Goal: Transaction & Acquisition: Purchase product/service

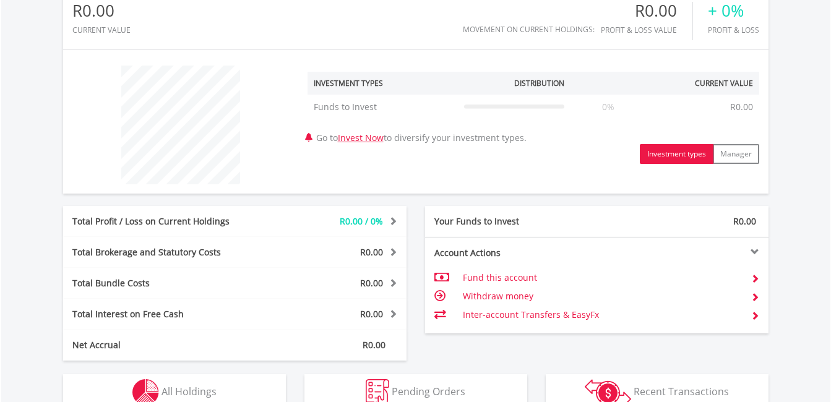
scroll to position [119, 235]
click at [503, 276] on td "Fund this account" at bounding box center [602, 278] width 278 height 19
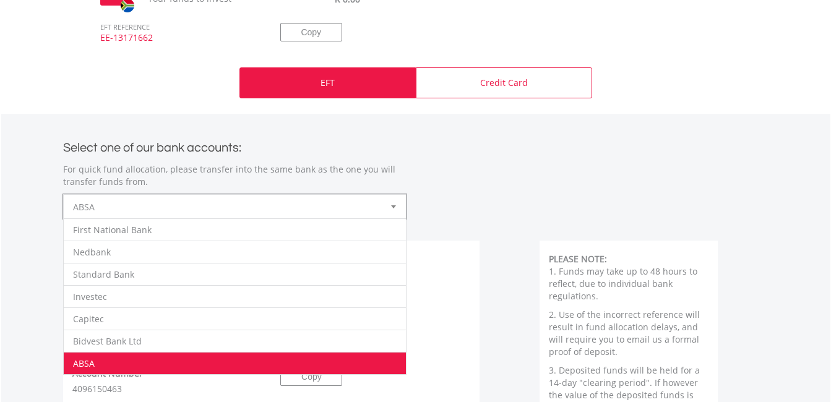
scroll to position [499, 0]
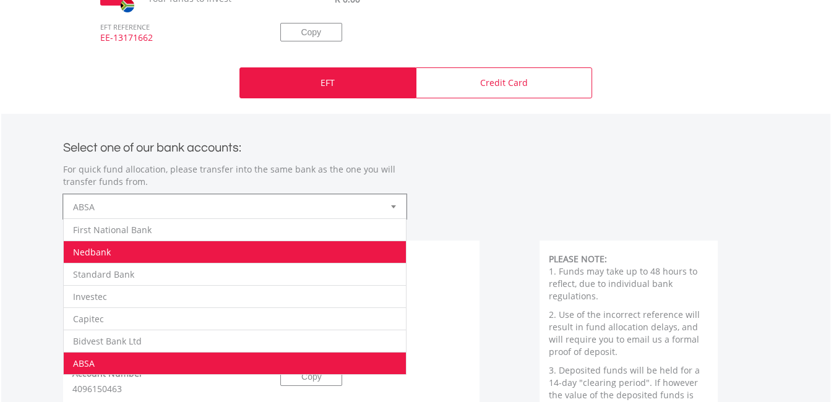
click at [246, 241] on li "Nedbank" at bounding box center [235, 252] width 342 height 22
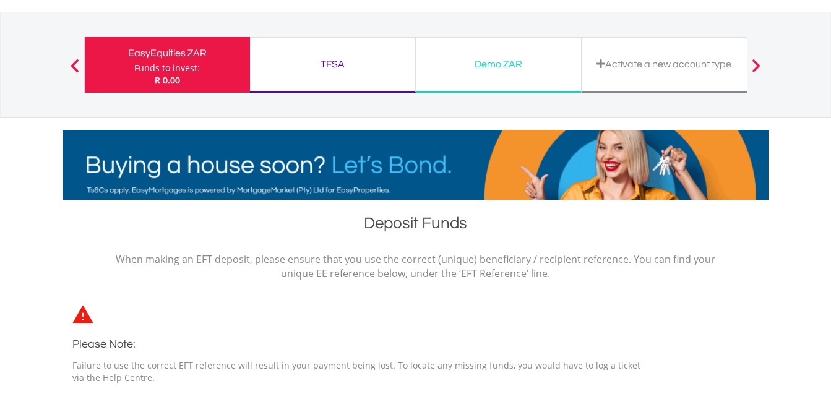
scroll to position [51, 0]
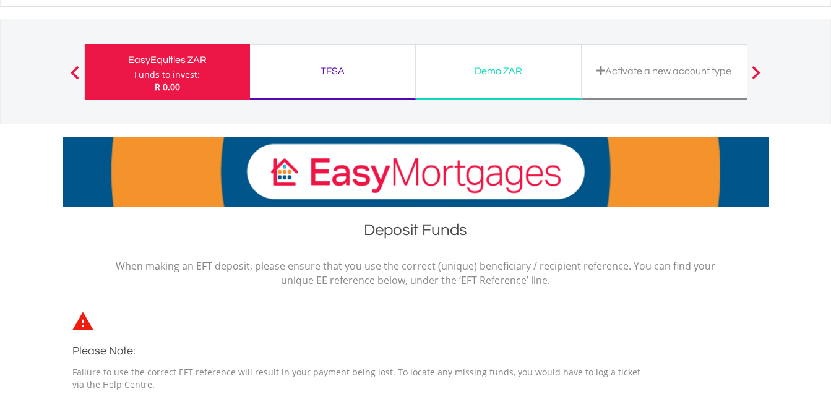
click at [113, 71] on div "EasyEquities ZAR Funds to invest: R 0.00" at bounding box center [167, 72] width 166 height 56
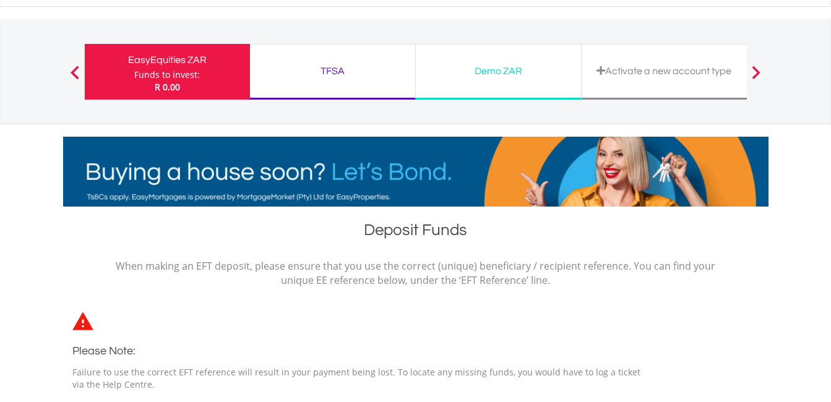
click at [113, 71] on div "EasyEquities ZAR Funds to invest: R 0.00" at bounding box center [167, 72] width 166 height 56
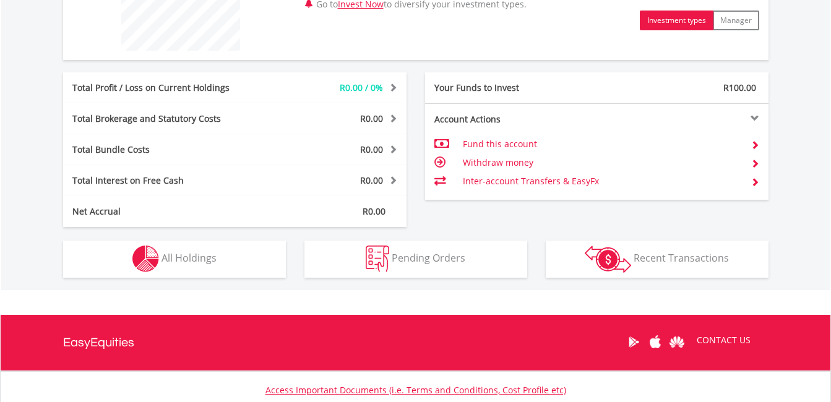
scroll to position [551, 0]
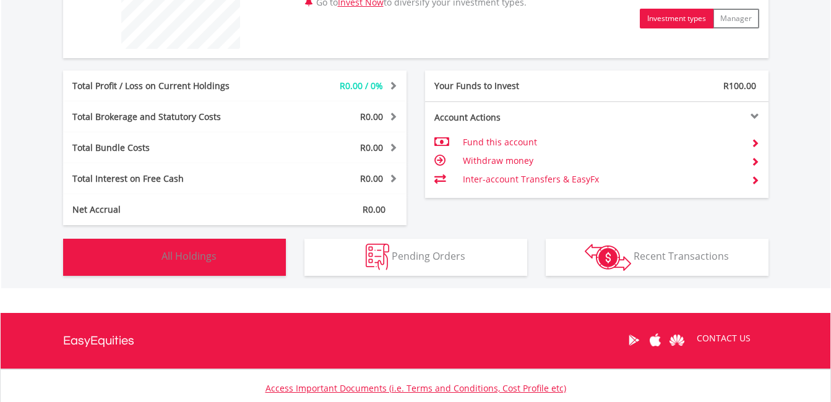
click at [184, 252] on span "All Holdings" at bounding box center [189, 256] width 55 height 14
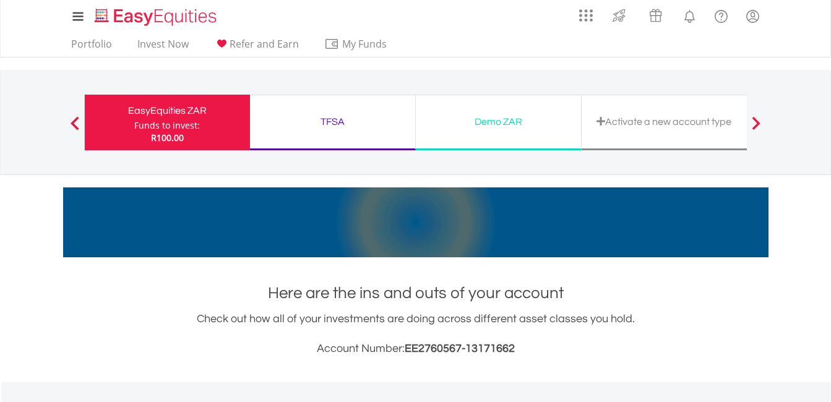
scroll to position [0, 0]
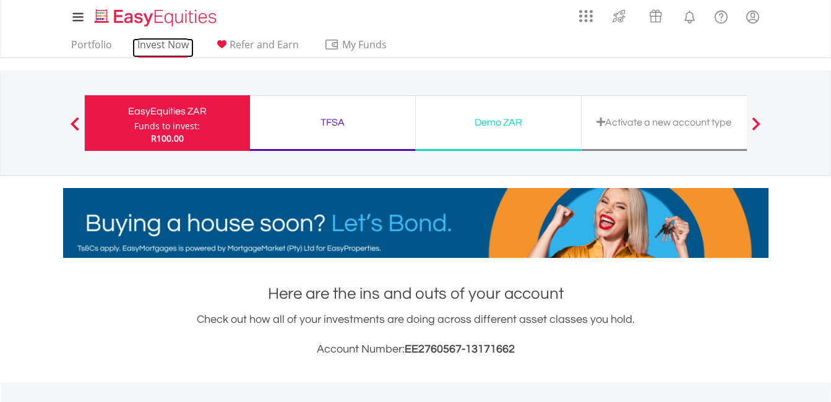
click at [154, 45] on link "Invest Now" at bounding box center [162, 47] width 61 height 19
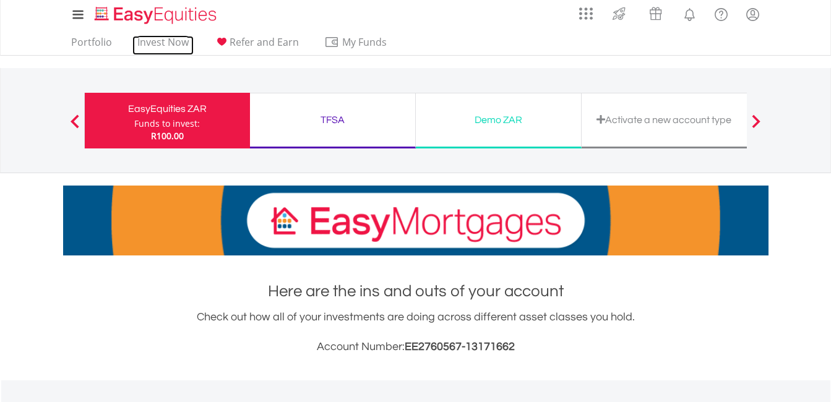
scroll to position [1, 0]
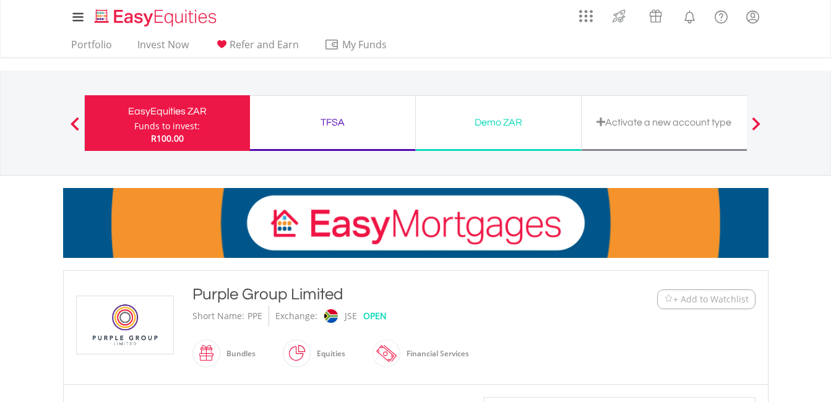
scroll to position [379, 0]
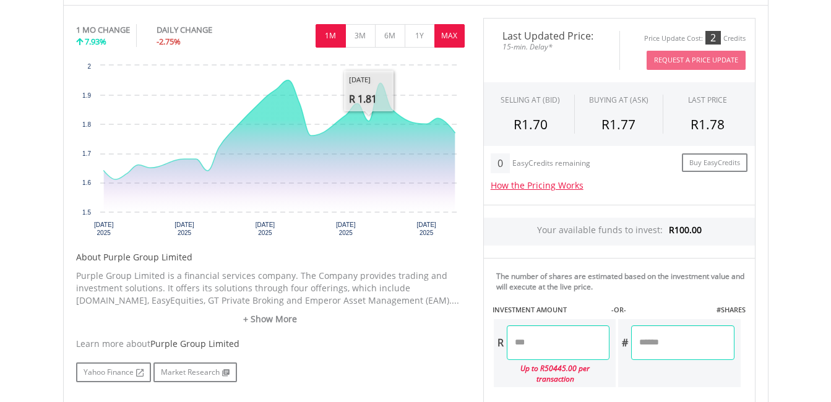
click at [442, 39] on button "MAX" at bounding box center [449, 36] width 30 height 24
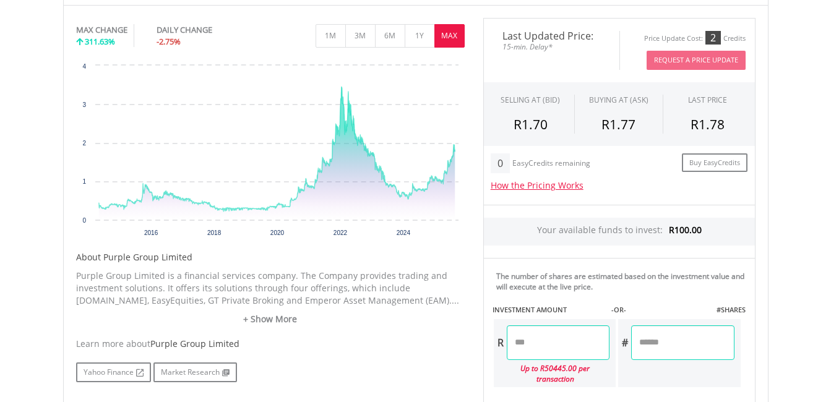
click at [549, 346] on input "number" at bounding box center [558, 343] width 103 height 35
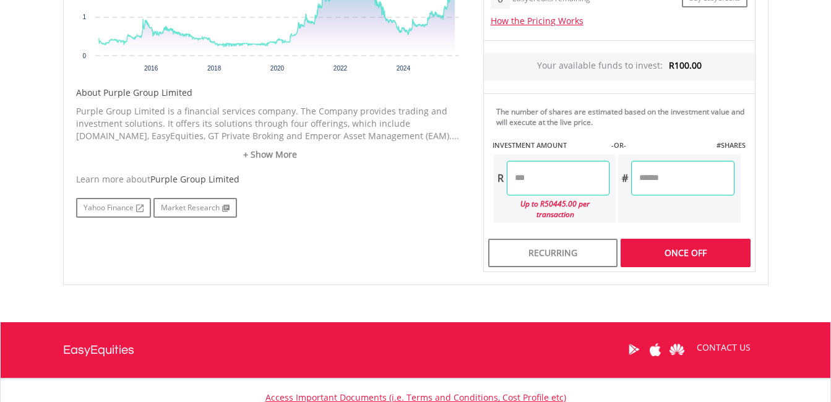
scroll to position [551, 0]
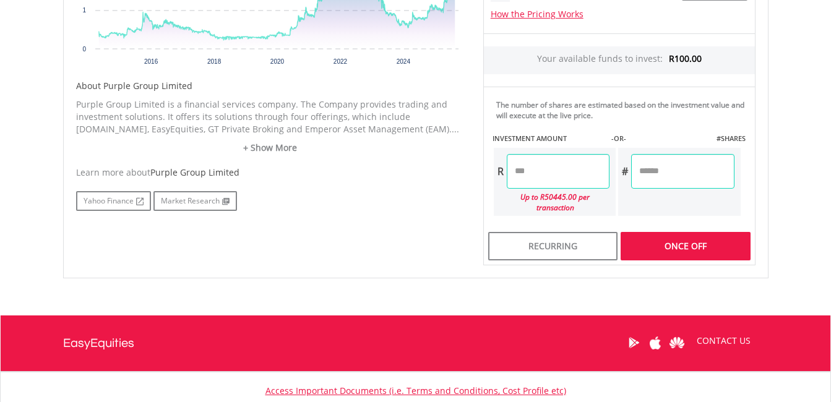
click at [675, 225] on div "Last Updated Price: 15-min. Delay* Price Update Cost: 2 Credits Request A Price…" at bounding box center [619, 57] width 291 height 420
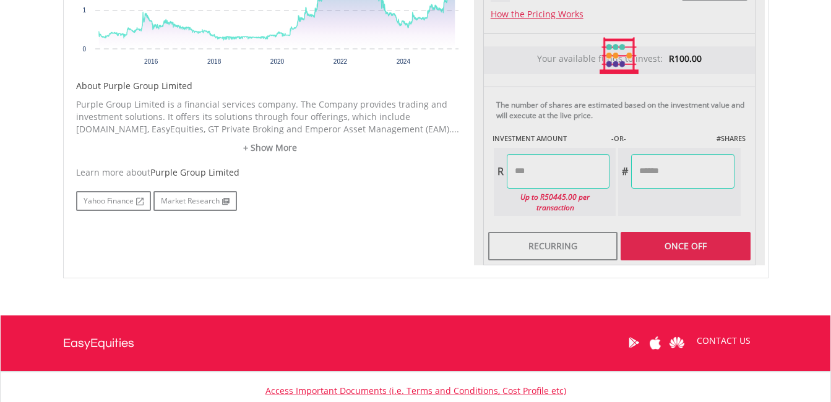
type input "******"
type input "*******"
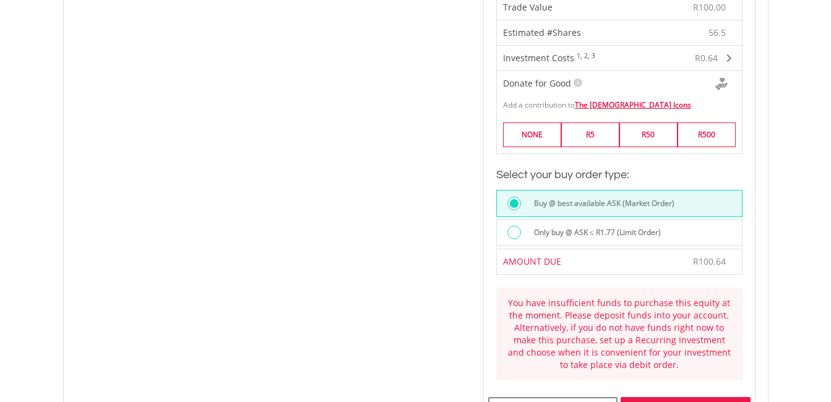
scroll to position [797, 0]
click at [514, 225] on div at bounding box center [514, 232] width 14 height 14
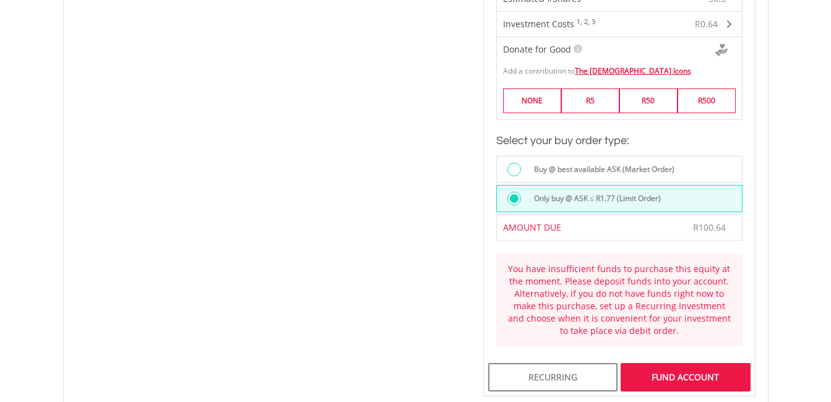
scroll to position [831, 0]
click at [512, 155] on div "Buy @ best available ASK (Market Order)" at bounding box center [619, 168] width 246 height 27
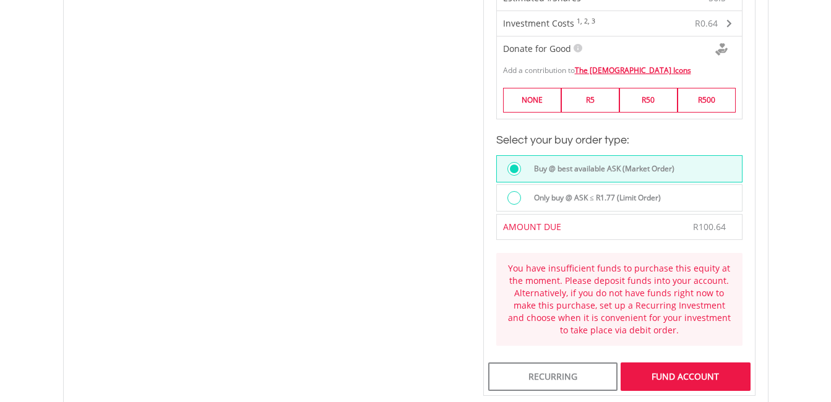
click at [516, 191] on div at bounding box center [514, 198] width 14 height 14
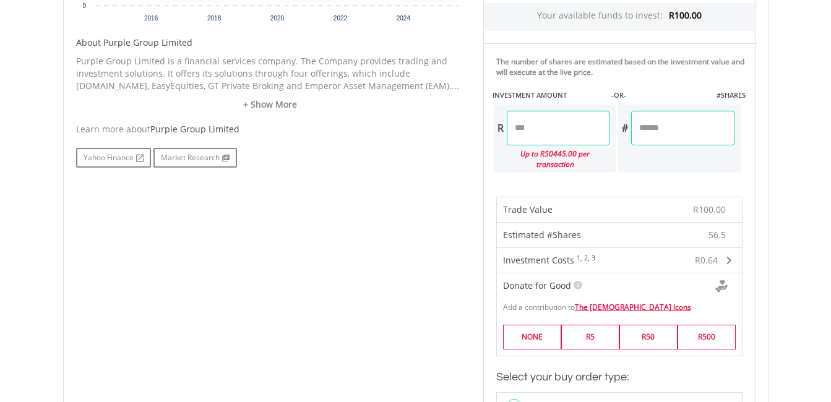
scroll to position [614, 0]
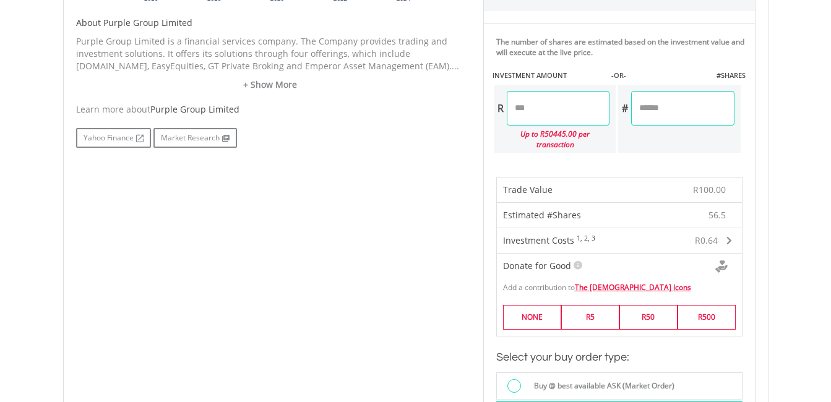
click at [729, 236] on span at bounding box center [730, 240] width 6 height 9
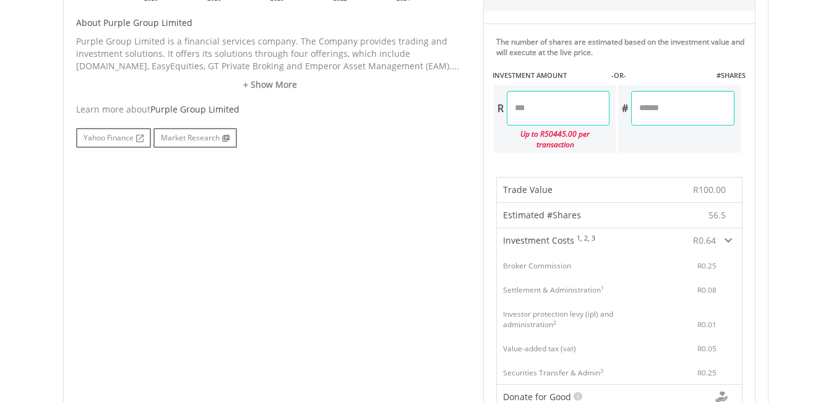
click at [729, 236] on span at bounding box center [728, 240] width 7 height 9
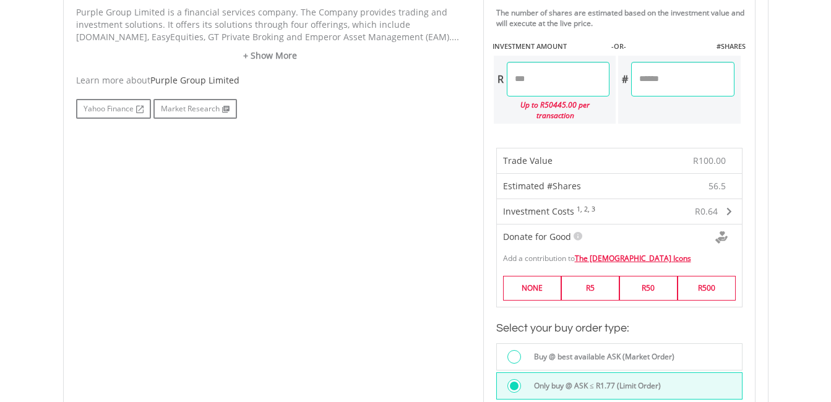
scroll to position [642, 0]
click at [532, 85] on input "******" at bounding box center [558, 80] width 103 height 35
type input "*****"
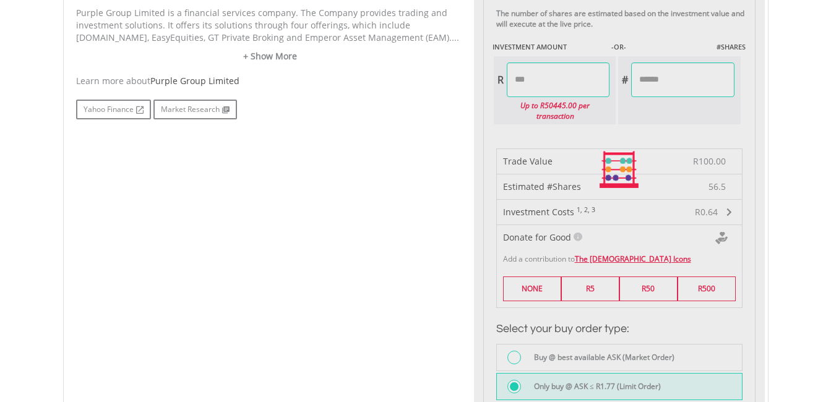
click at [618, 180] on div "Last Updated Price: 15-min. Delay* Price Update Cost: 2 Credits Request A Price…" at bounding box center [619, 170] width 291 height 830
type input "*******"
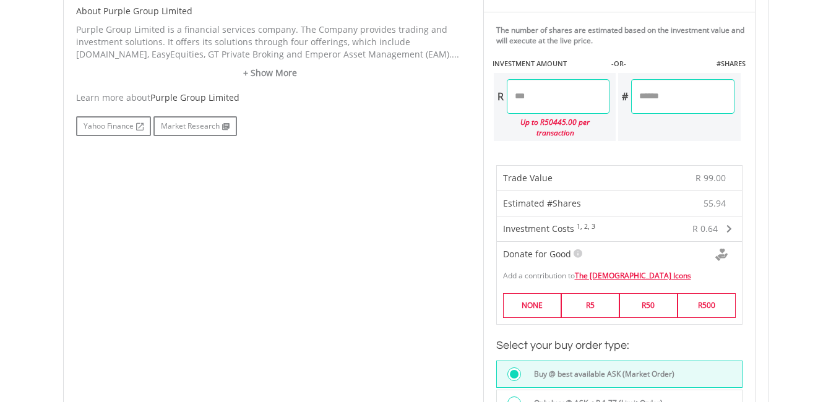
scroll to position [616, 0]
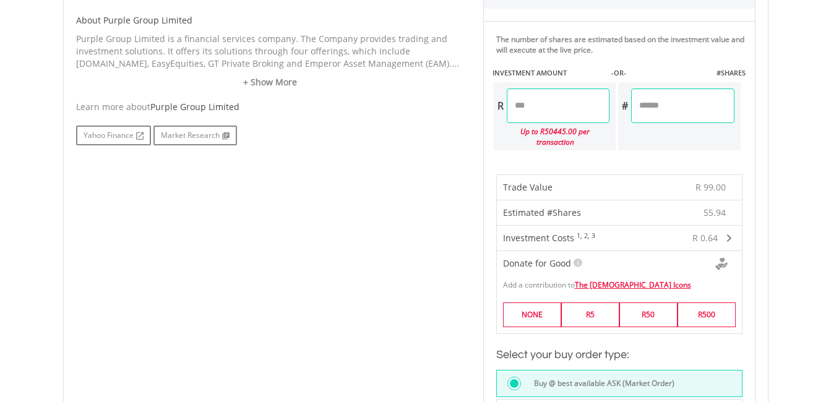
click at [537, 110] on input "*****" at bounding box center [558, 105] width 103 height 35
type input "*****"
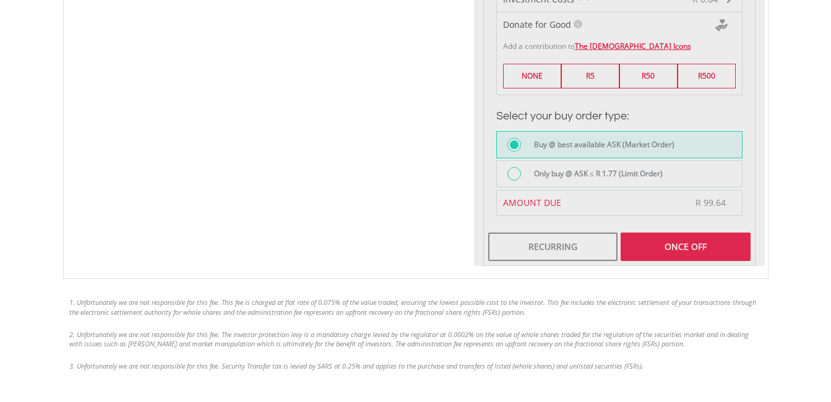
type input "*******"
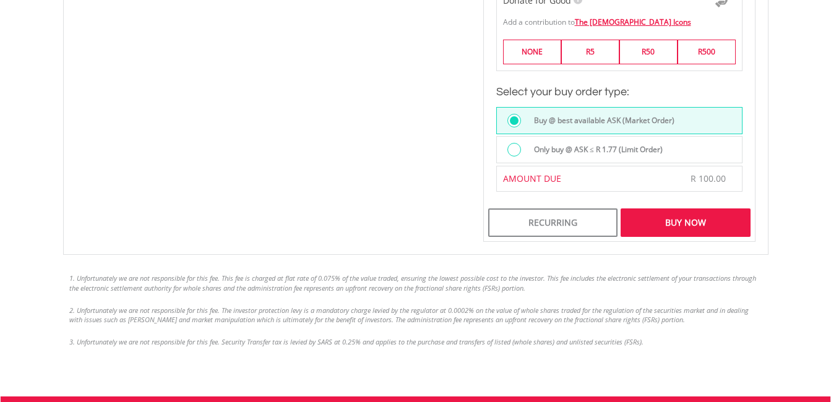
scroll to position [876, 0]
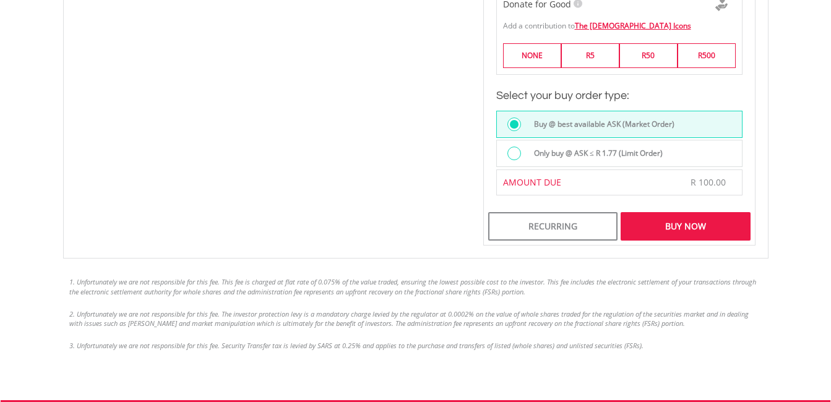
click at [513, 147] on div at bounding box center [514, 154] width 14 height 14
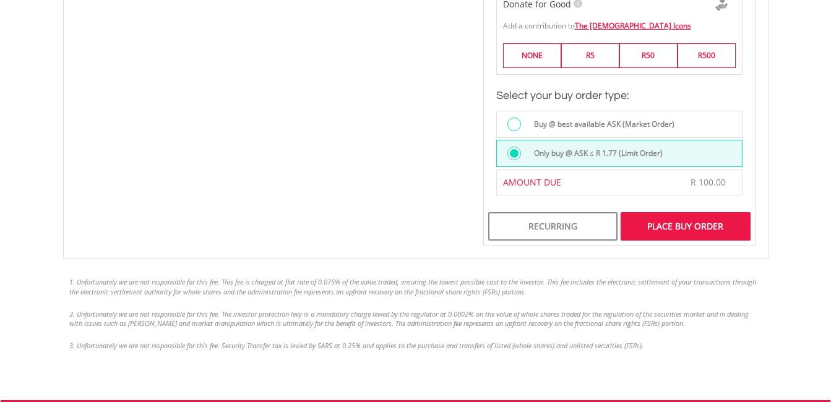
click at [644, 212] on div "Place Buy Order" at bounding box center [685, 226] width 129 height 28
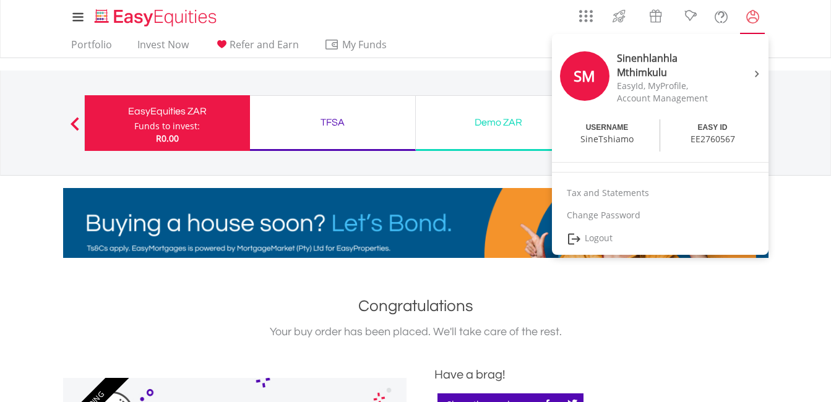
click at [748, 17] on lord-icon "My Profile" at bounding box center [752, 16] width 15 height 15
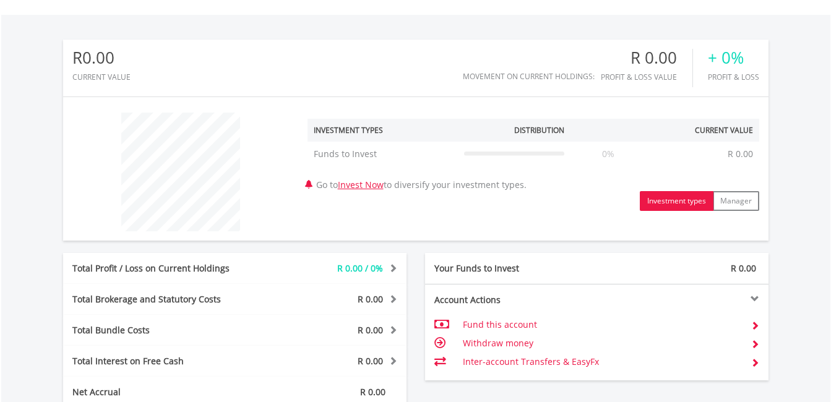
scroll to position [369, 0]
click at [492, 324] on td "Fund this account" at bounding box center [602, 324] width 278 height 19
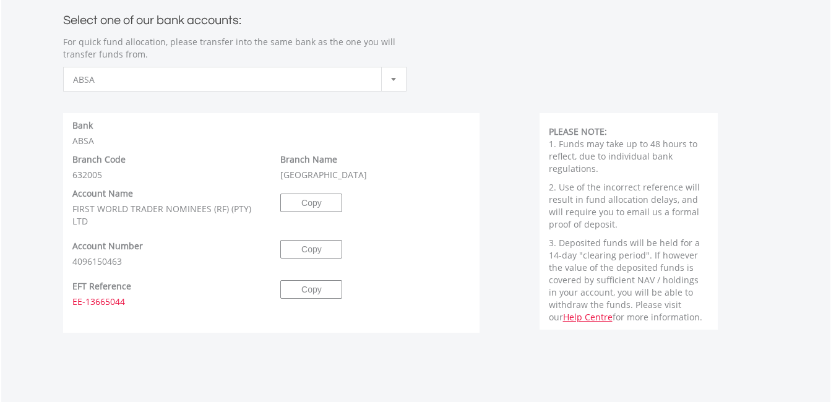
scroll to position [628, 0]
click at [404, 77] on div at bounding box center [393, 78] width 25 height 24
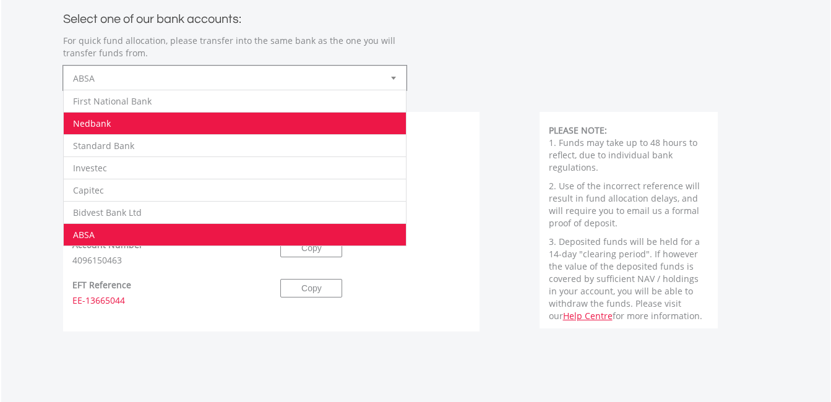
click at [304, 131] on li "Nedbank" at bounding box center [235, 123] width 342 height 22
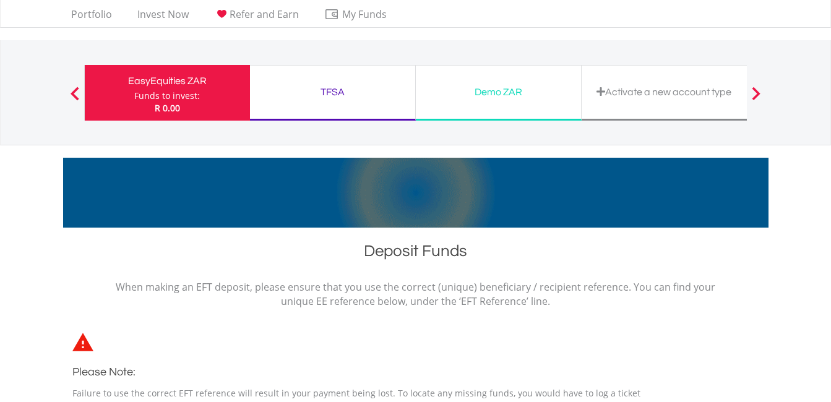
scroll to position [0, 0]
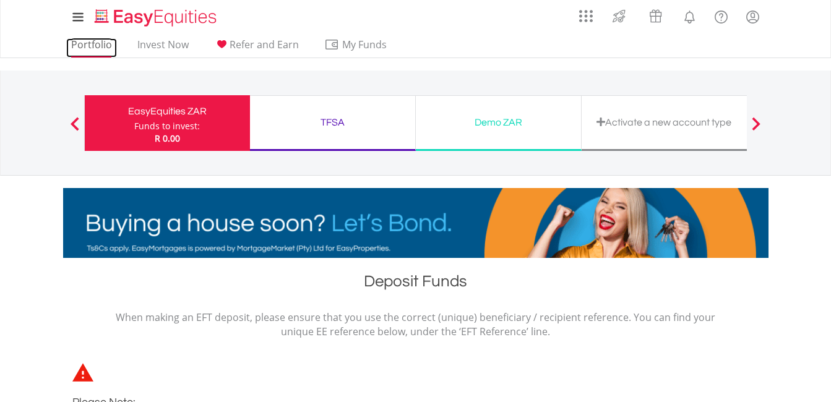
click at [81, 43] on link "Portfolio" at bounding box center [91, 47] width 51 height 19
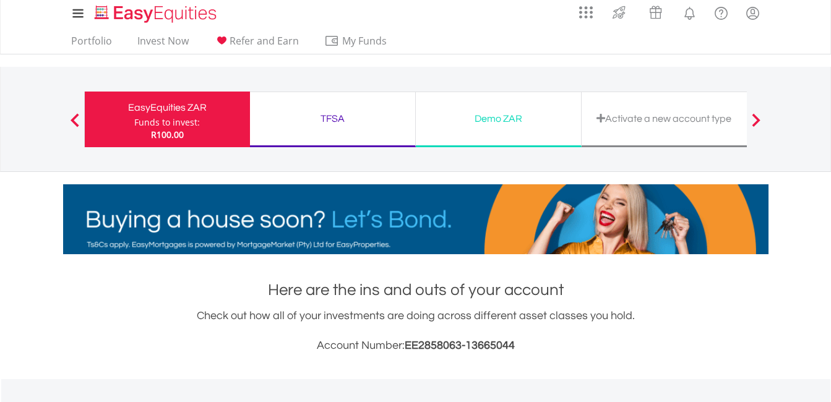
scroll to position [3, 0]
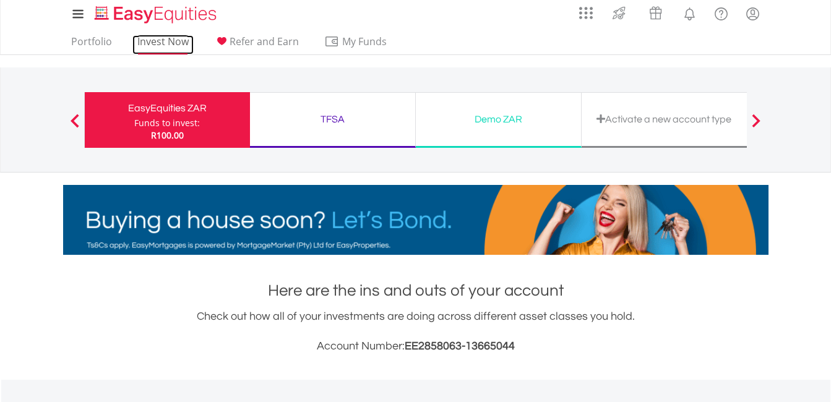
click at [150, 38] on link "Invest Now" at bounding box center [162, 44] width 61 height 19
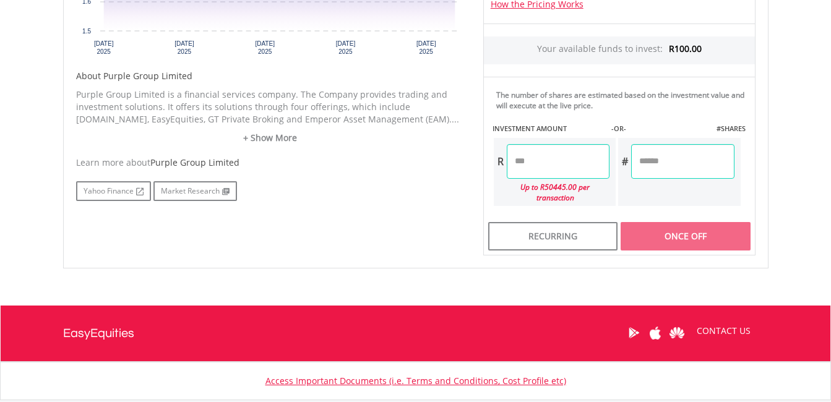
scroll to position [561, 0]
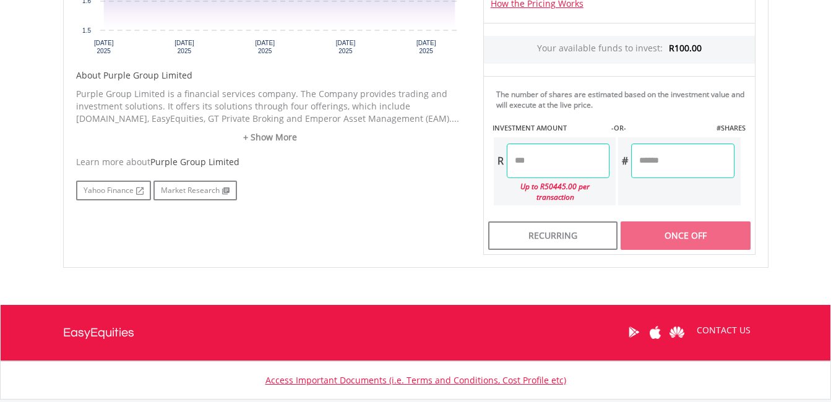
click at [537, 159] on input "number" at bounding box center [558, 161] width 103 height 35
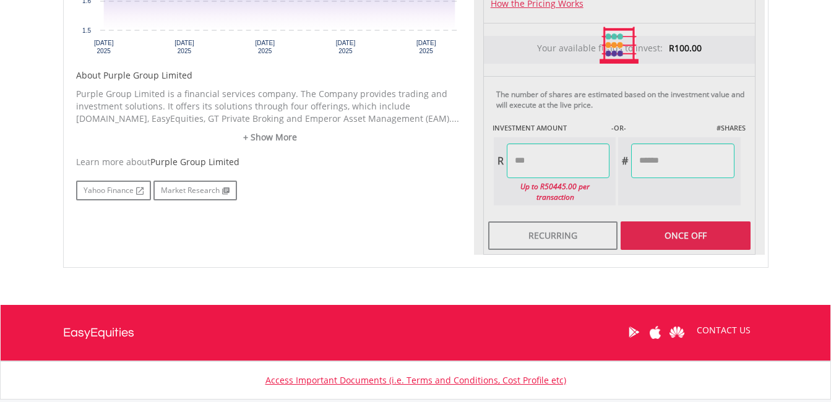
click at [641, 166] on div "Last Updated Price: 15-min. Delay* Price Update Cost: 2 Credits Request A Price…" at bounding box center [619, 46] width 291 height 420
type input "******"
type input "*******"
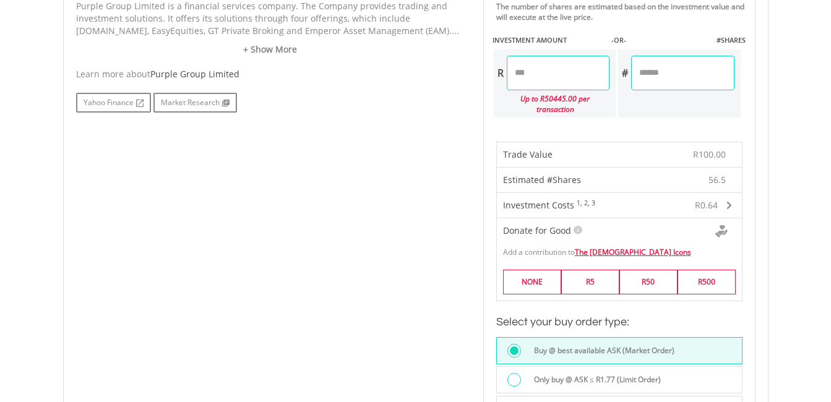
scroll to position [648, 0]
click at [553, 81] on input "******" at bounding box center [558, 74] width 103 height 35
type input "*"
type input "**"
type input "*****"
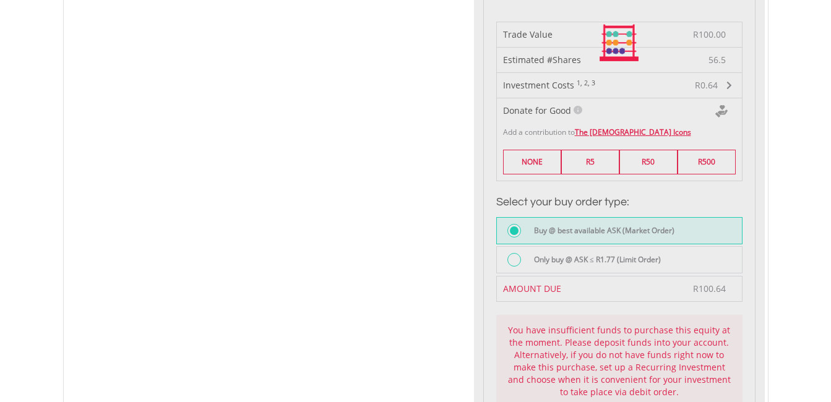
type input "*******"
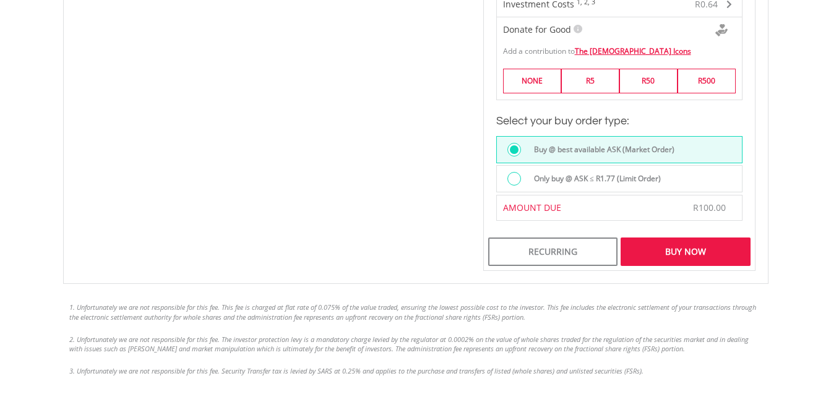
scroll to position [855, 0]
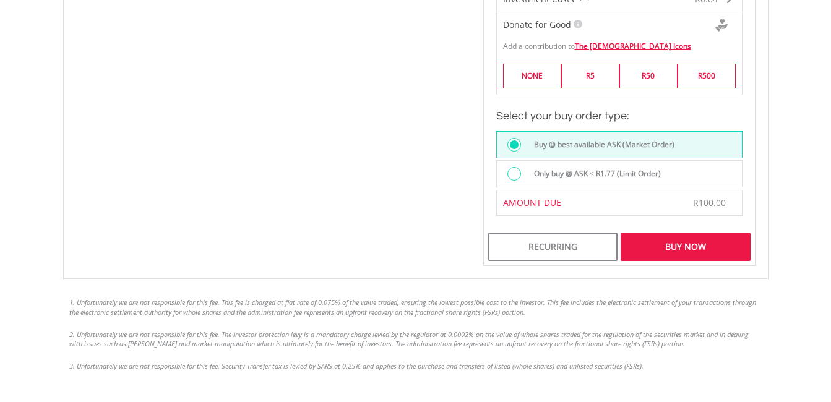
click at [510, 167] on div at bounding box center [514, 174] width 14 height 14
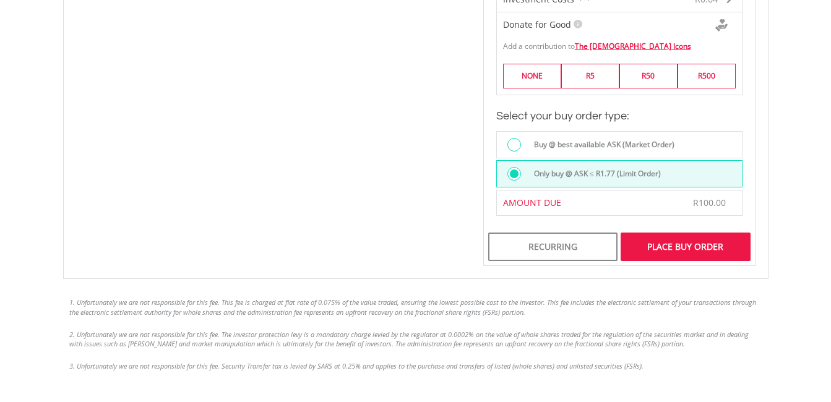
click at [732, 236] on div "Place Buy Order" at bounding box center [685, 247] width 129 height 28
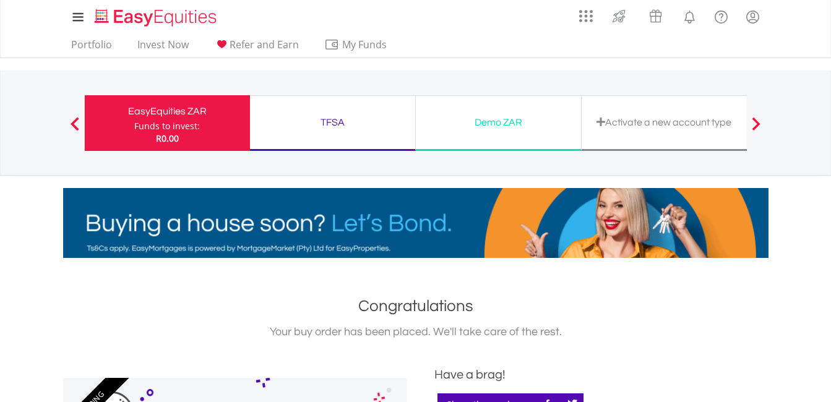
click at [155, 113] on div "EasyEquities ZAR" at bounding box center [167, 111] width 150 height 17
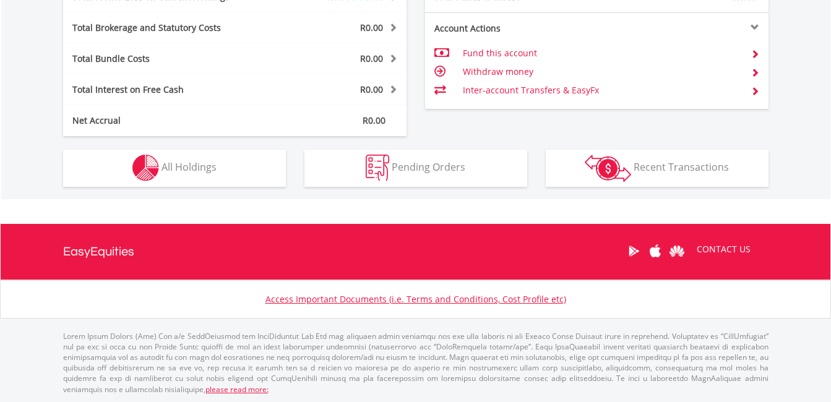
scroll to position [645, 0]
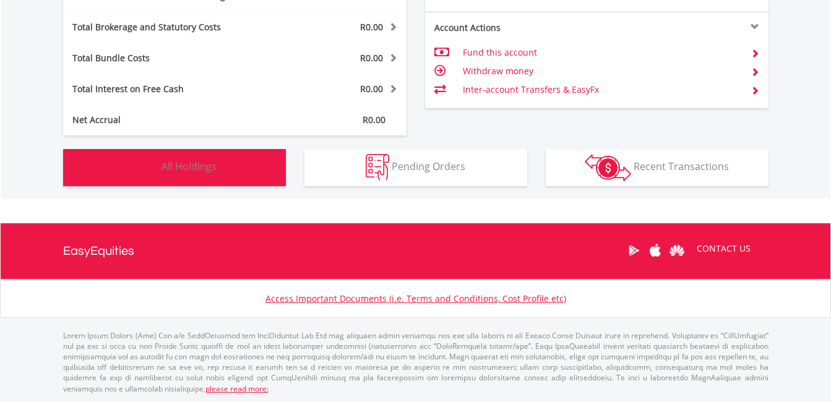
click at [210, 167] on span "All Holdings" at bounding box center [189, 167] width 55 height 14
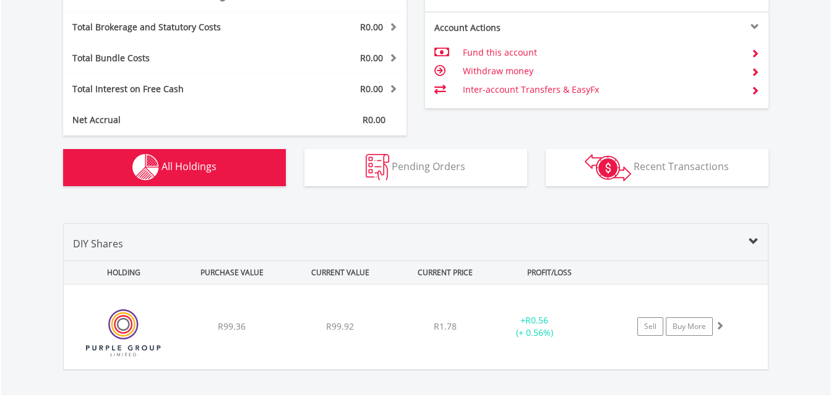
scroll to position [841, 0]
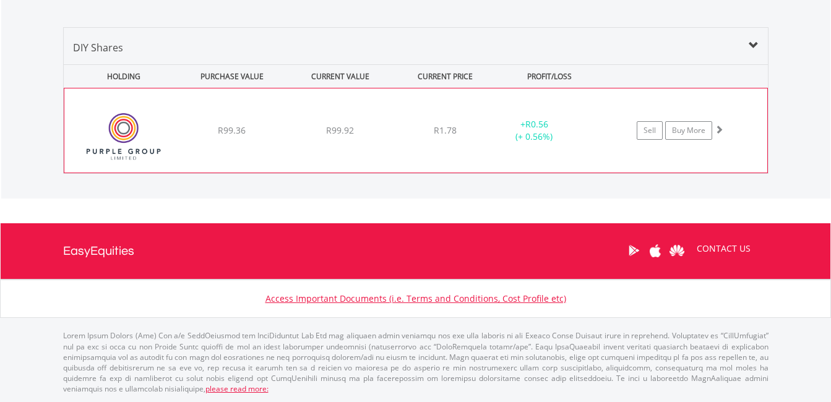
click at [719, 128] on span at bounding box center [719, 129] width 9 height 9
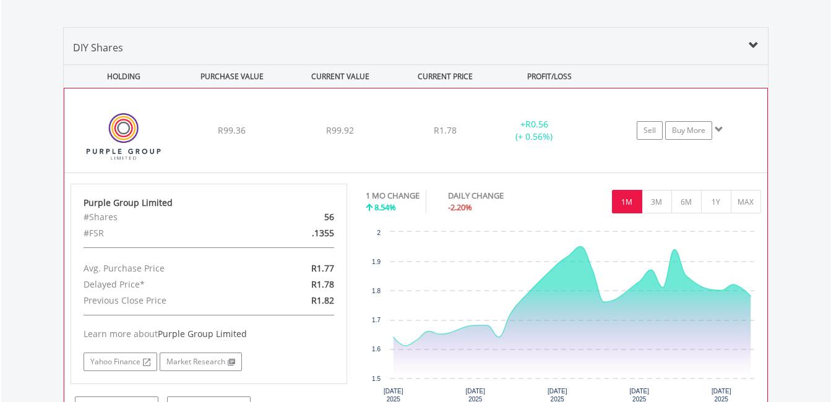
click at [719, 128] on span at bounding box center [719, 129] width 9 height 9
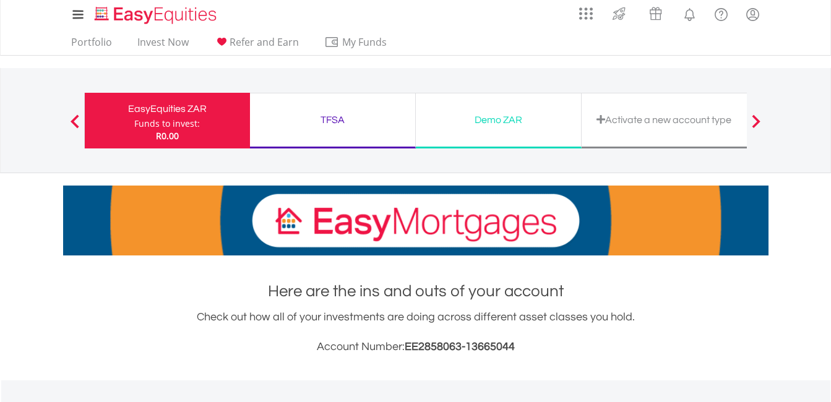
scroll to position [0, 0]
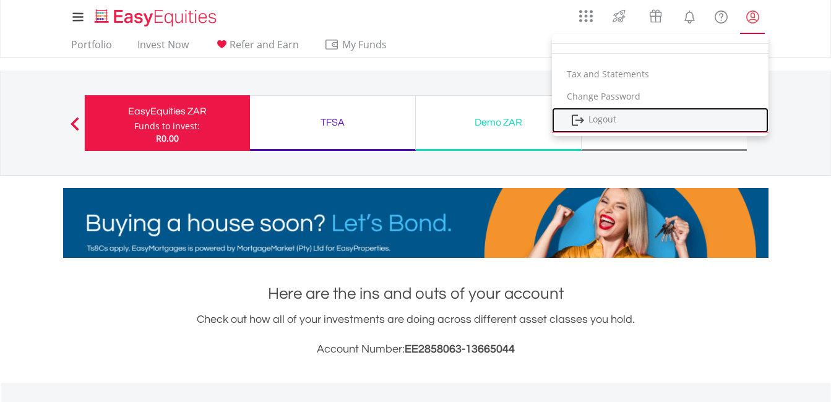
click at [642, 117] on link "Logout" at bounding box center [660, 120] width 217 height 25
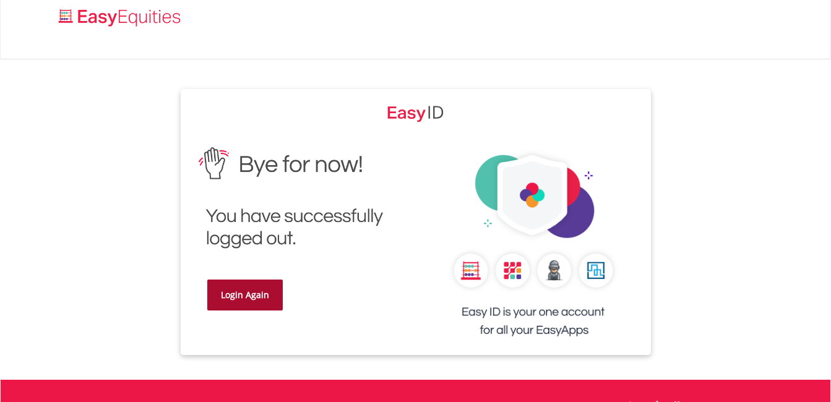
click at [275, 298] on link "Login Again" at bounding box center [245, 295] width 76 height 31
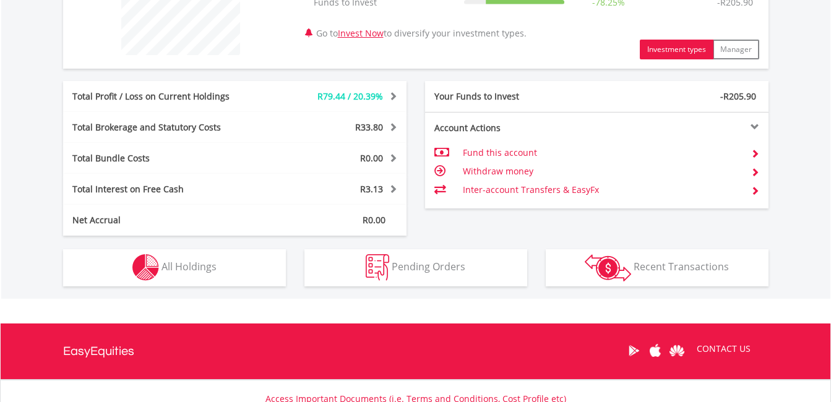
scroll to position [549, 0]
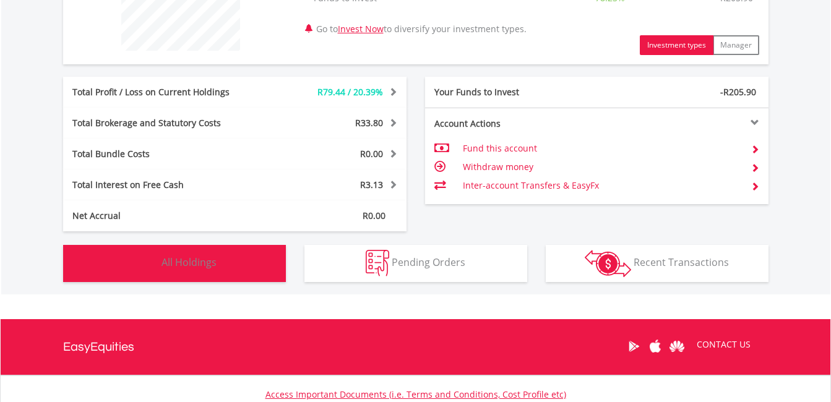
click at [208, 254] on button "Holdings All Holdings" at bounding box center [174, 263] width 223 height 37
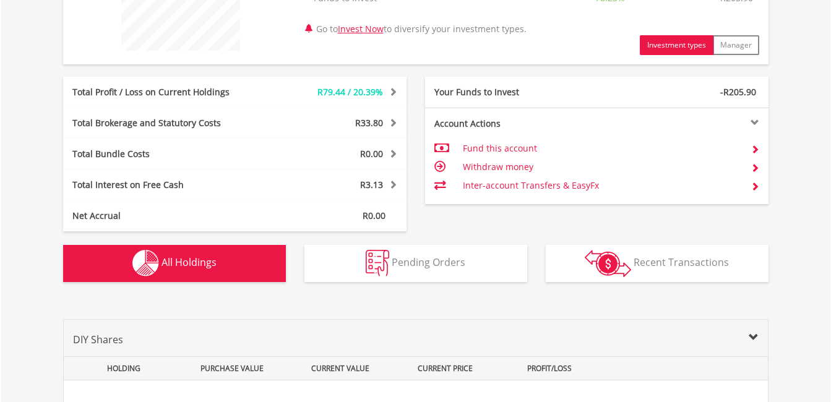
scroll to position [868, 0]
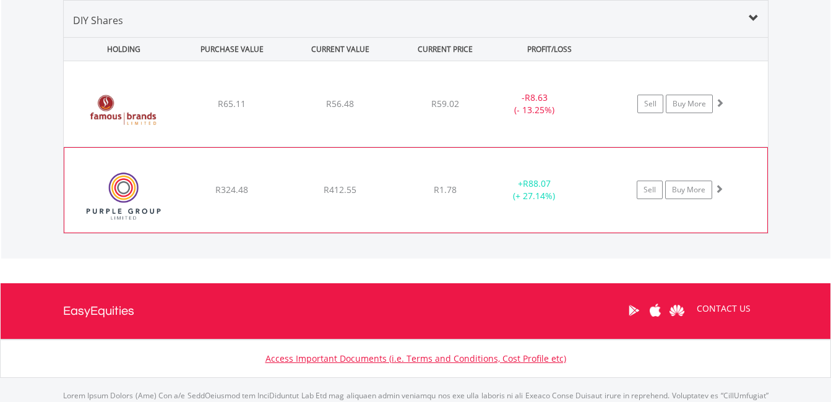
click at [721, 189] on span at bounding box center [719, 188] width 9 height 9
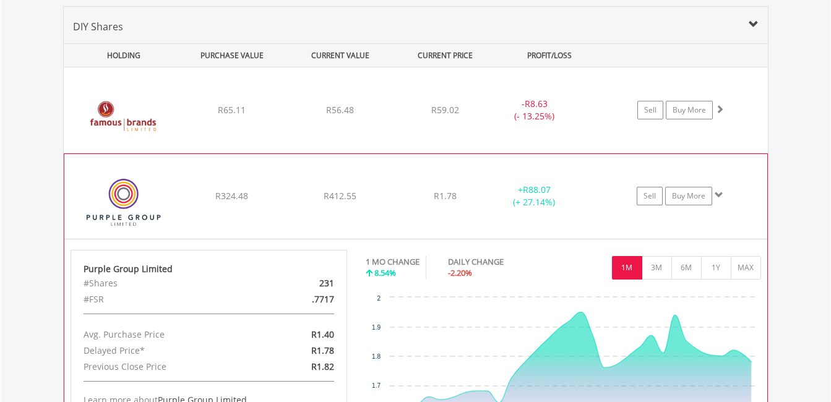
scroll to position [861, 0]
click at [719, 196] on span at bounding box center [719, 195] width 9 height 9
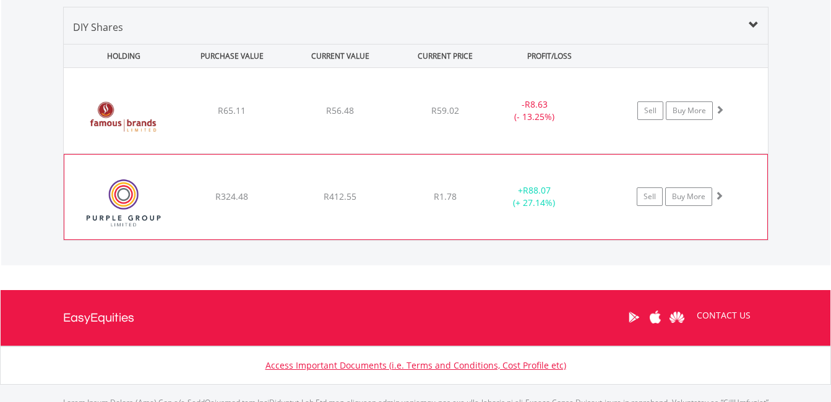
click at [717, 198] on span at bounding box center [719, 195] width 9 height 9
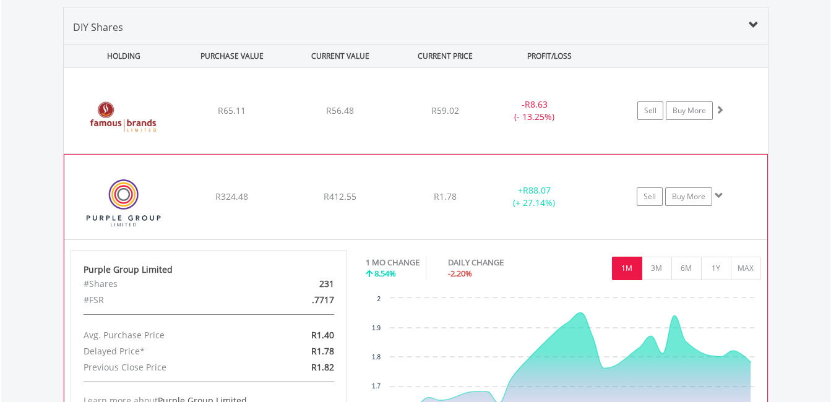
click at [718, 196] on span at bounding box center [719, 195] width 9 height 9
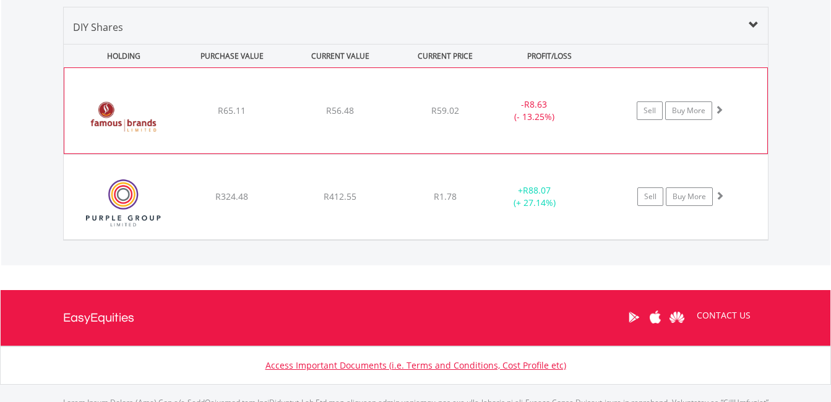
click at [720, 107] on span at bounding box center [719, 109] width 9 height 9
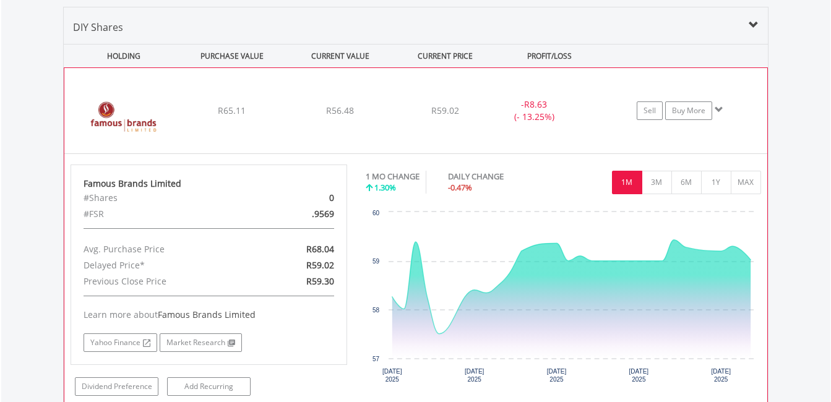
click at [719, 109] on span at bounding box center [719, 109] width 9 height 9
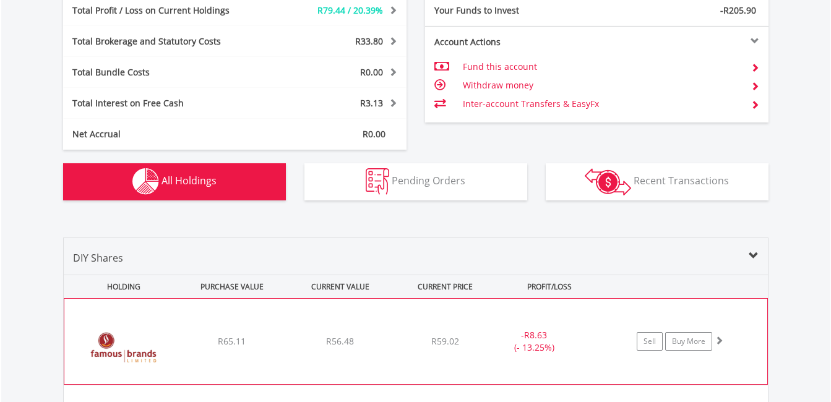
scroll to position [630, 0]
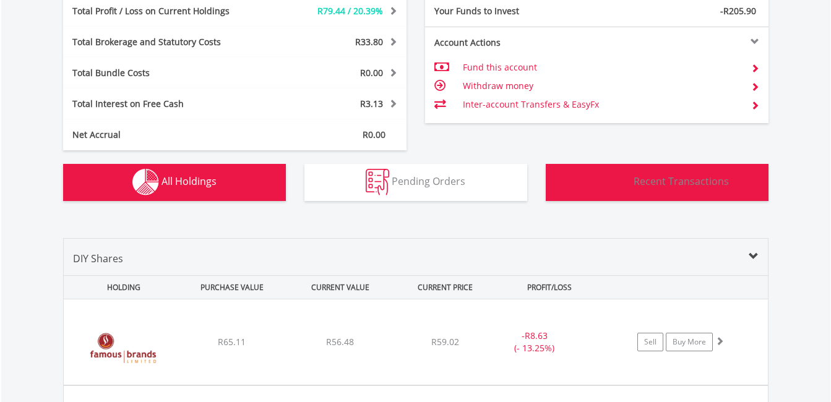
click at [639, 178] on span "Recent Transactions" at bounding box center [681, 182] width 95 height 14
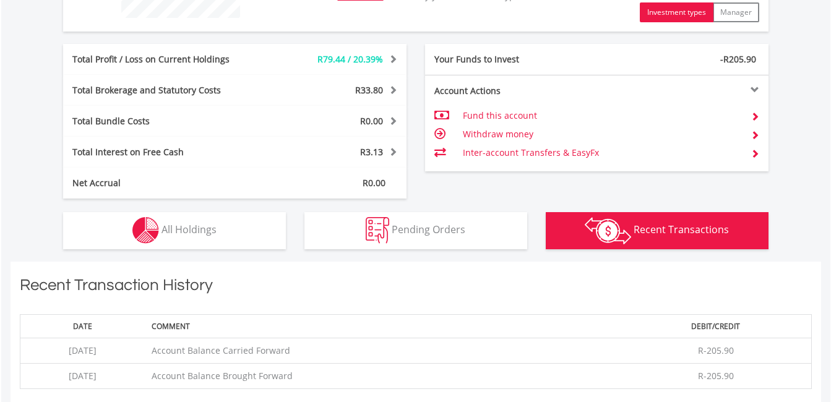
scroll to position [545, 0]
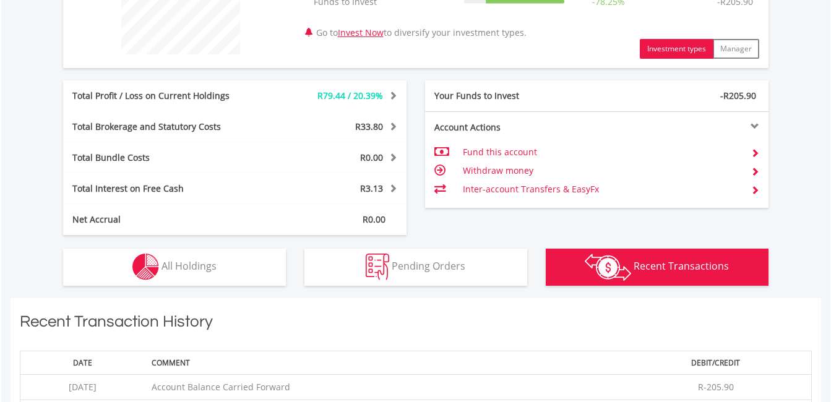
click at [598, 272] on img "button" at bounding box center [608, 267] width 46 height 27
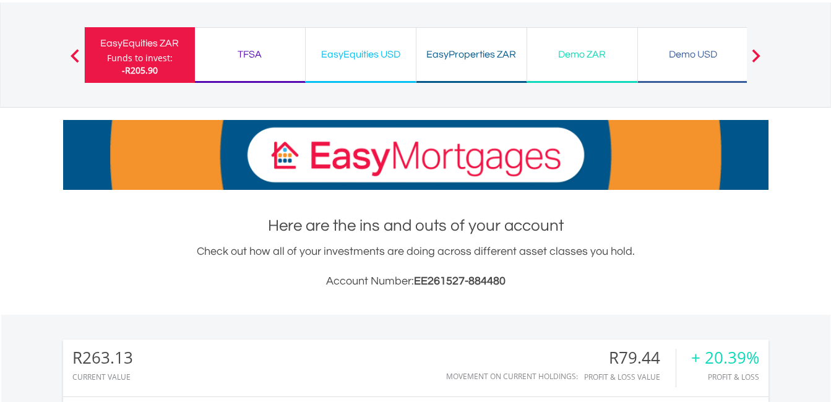
scroll to position [67, 0]
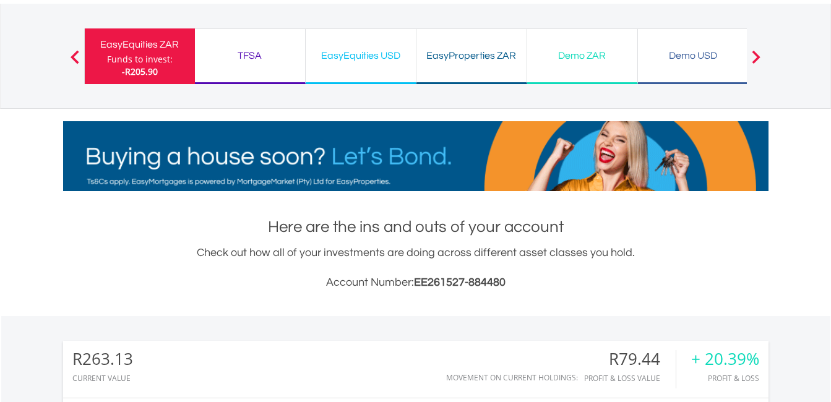
click at [475, 68] on div "EasyProperties ZAR Funds to invest: -R205.90" at bounding box center [471, 56] width 111 height 56
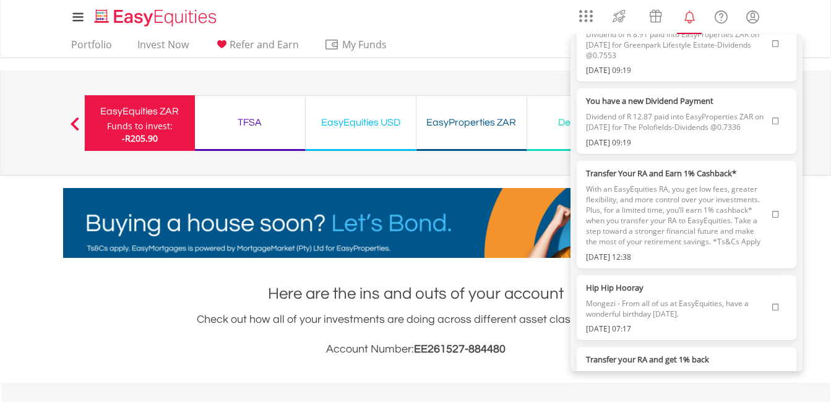
scroll to position [1331, 0]
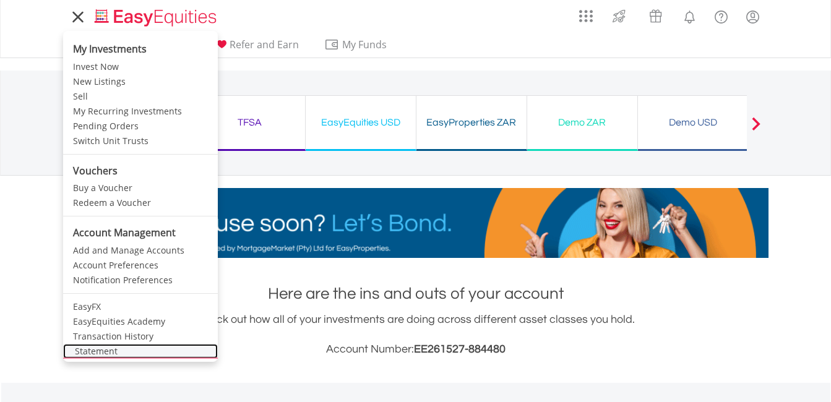
click at [123, 346] on link "Statement" at bounding box center [140, 351] width 155 height 15
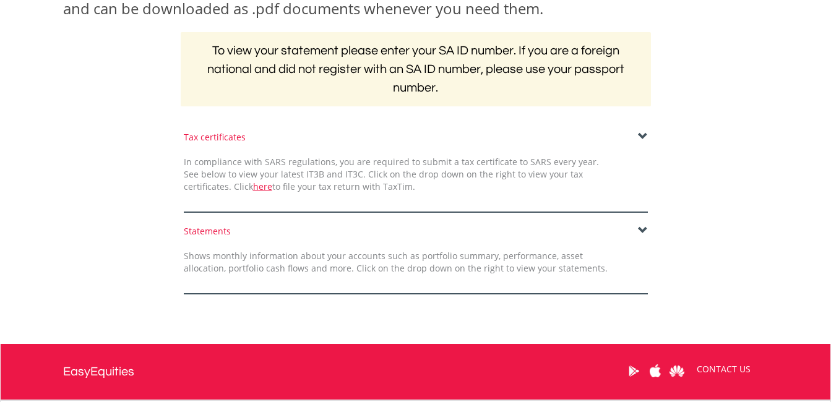
scroll to position [246, 0]
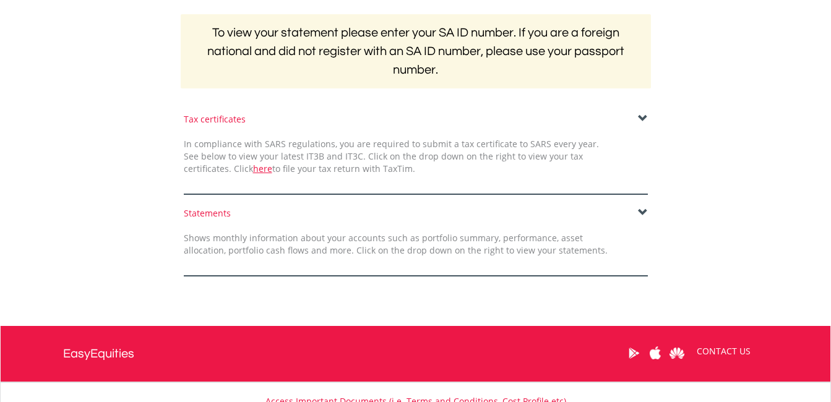
click at [640, 212] on span at bounding box center [643, 213] width 10 height 10
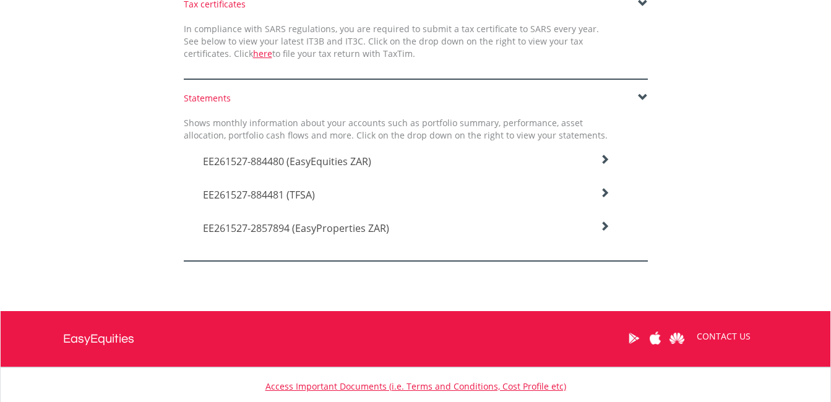
scroll to position [362, 0]
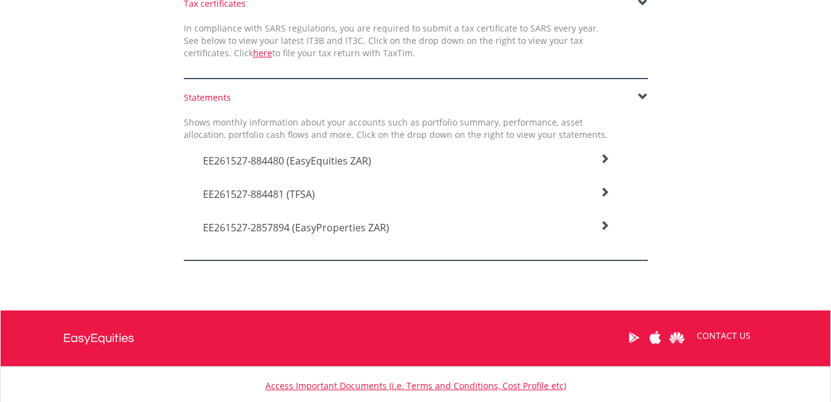
click at [601, 164] on icon at bounding box center [605, 159] width 10 height 10
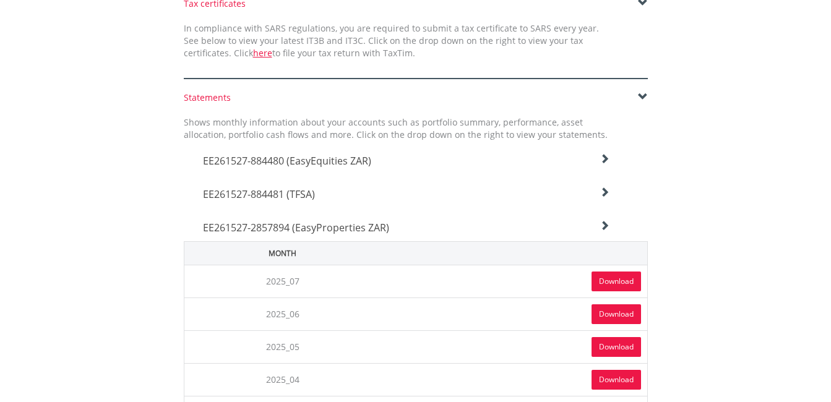
click at [598, 277] on link "Download" at bounding box center [617, 282] width 50 height 20
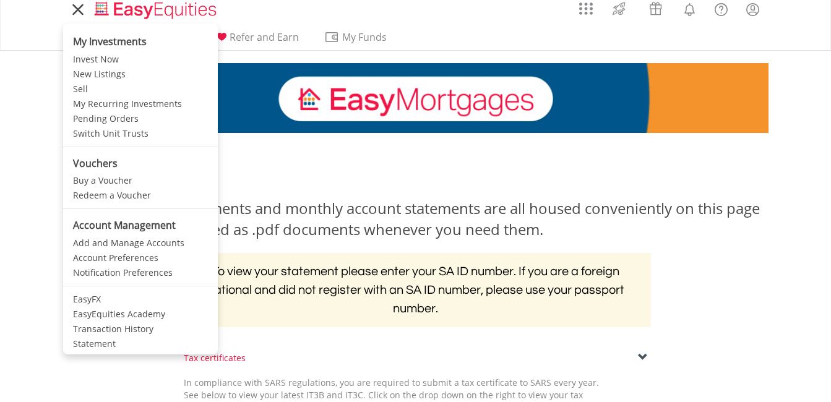
scroll to position [0, 0]
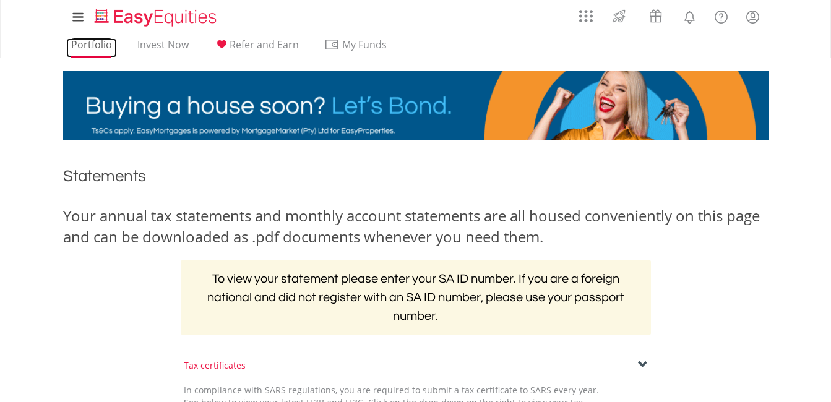
click at [83, 39] on link "Portfolio" at bounding box center [91, 47] width 51 height 19
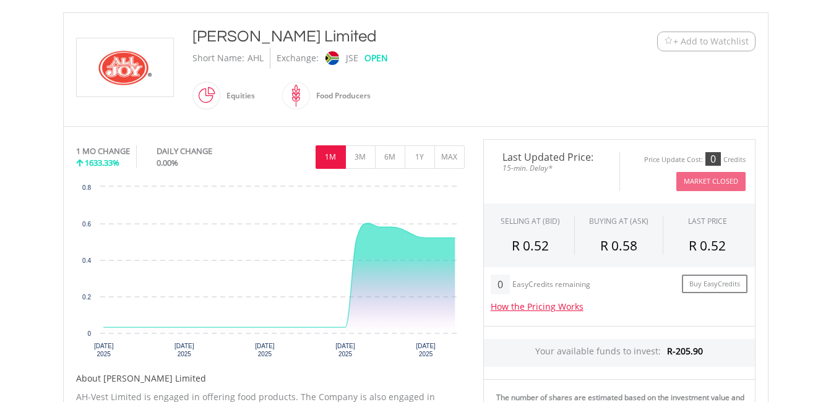
scroll to position [258, 0]
click at [449, 163] on button "MAX" at bounding box center [449, 157] width 30 height 24
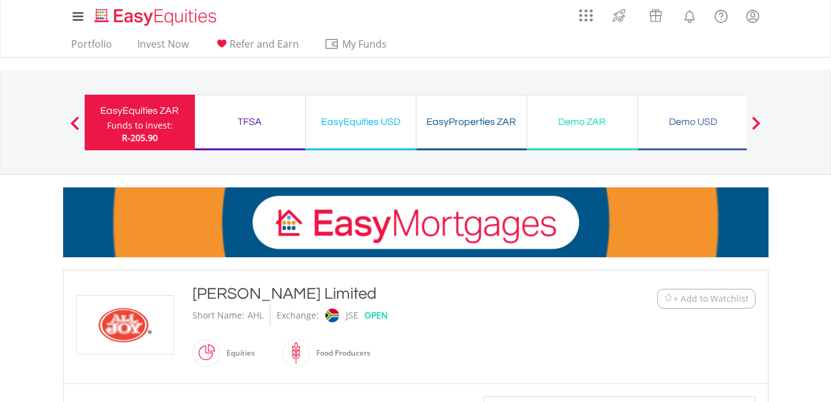
scroll to position [0, 0]
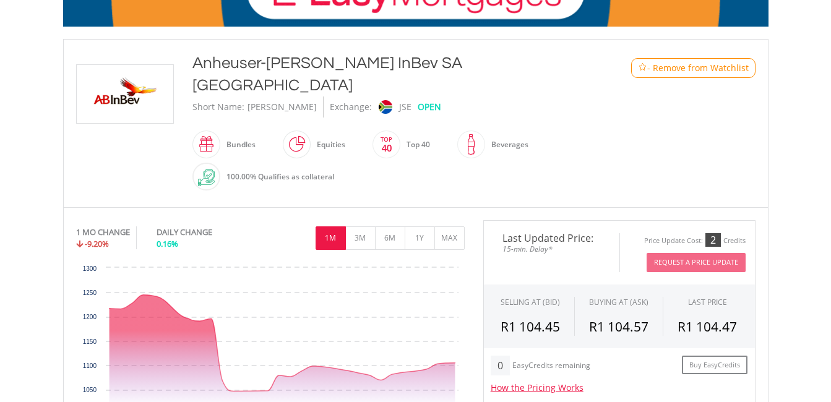
scroll to position [232, 0]
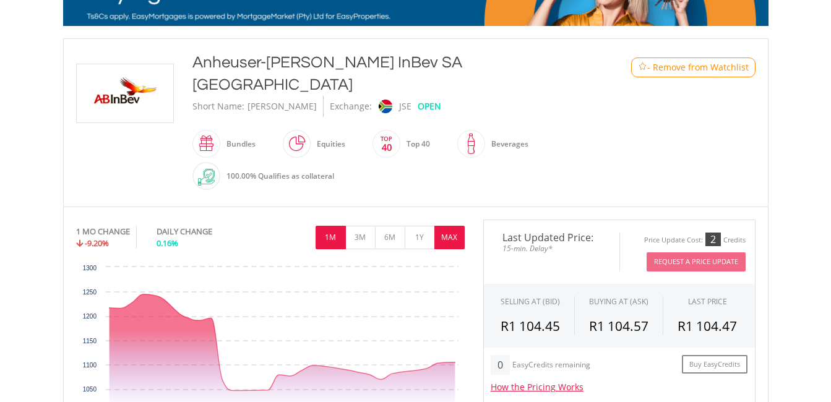
click at [446, 226] on button "MAX" at bounding box center [449, 238] width 30 height 24
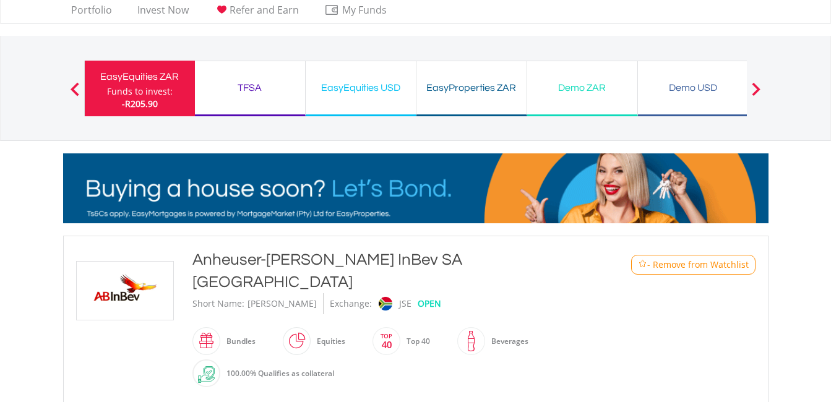
scroll to position [0, 0]
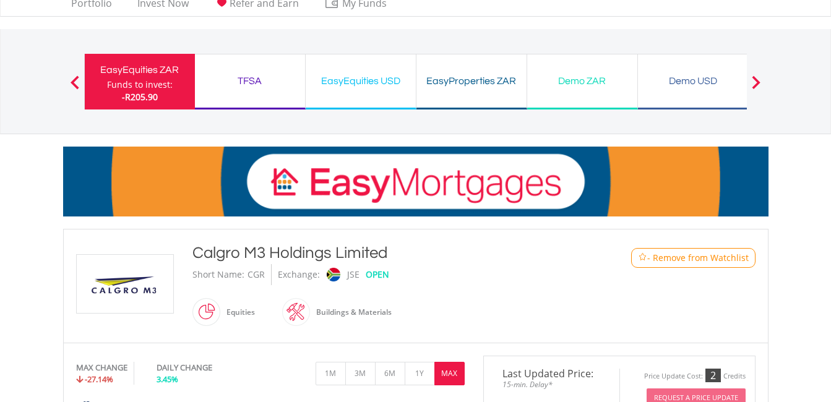
scroll to position [40, 0]
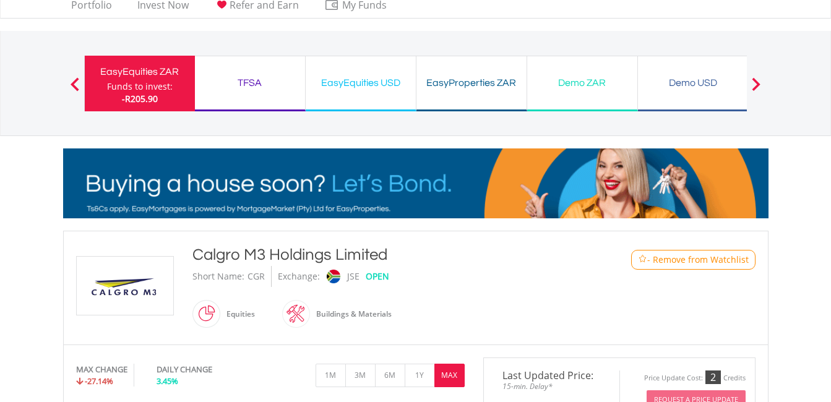
click at [220, 316] on span at bounding box center [220, 314] width 0 height 28
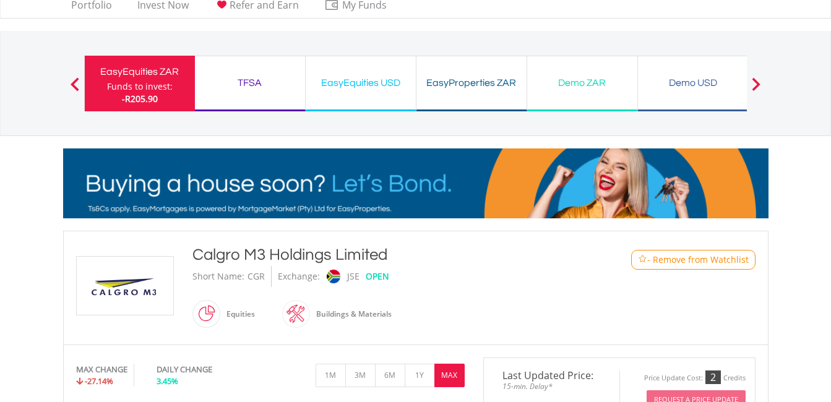
click at [220, 316] on span at bounding box center [220, 314] width 0 height 28
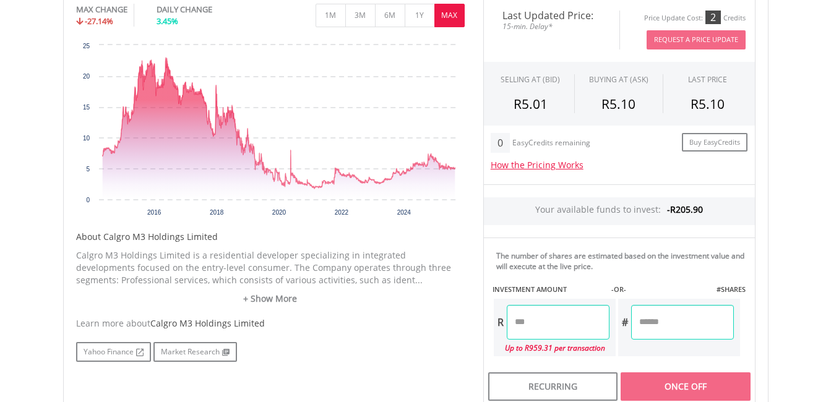
scroll to position [399, 0]
click at [262, 303] on link "+ Show More" at bounding box center [270, 299] width 389 height 12
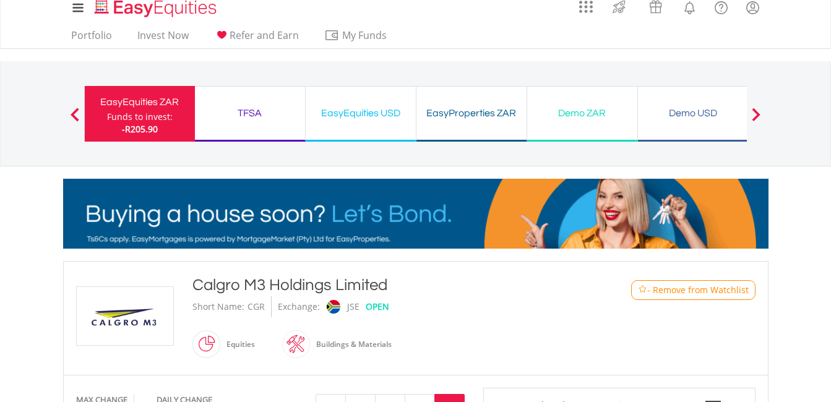
scroll to position [0, 0]
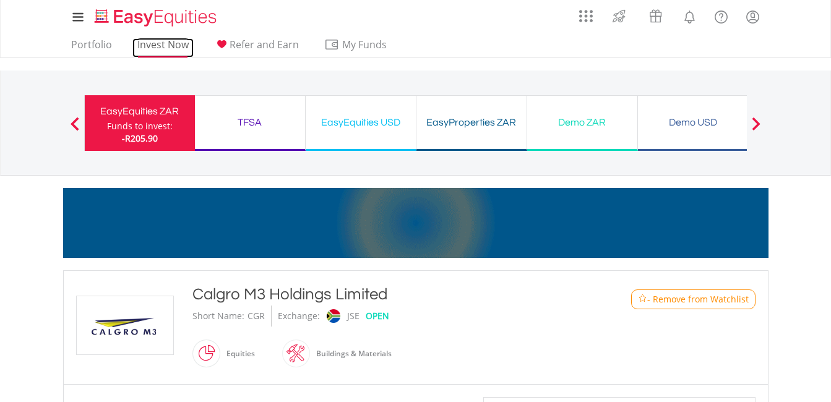
click at [150, 44] on link "Invest Now" at bounding box center [162, 47] width 61 height 19
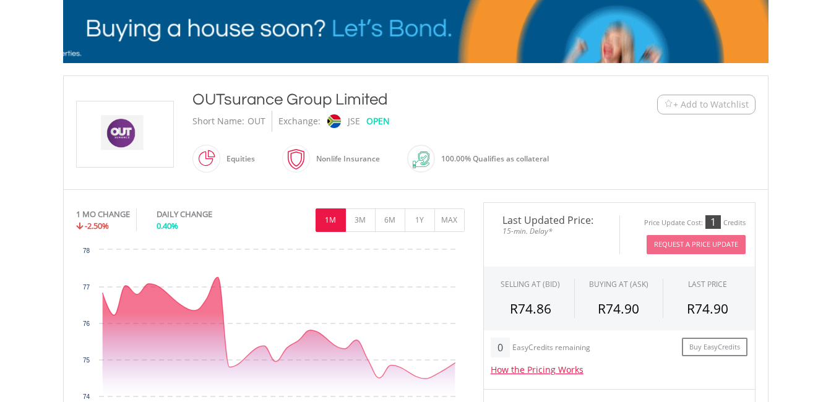
scroll to position [197, 0]
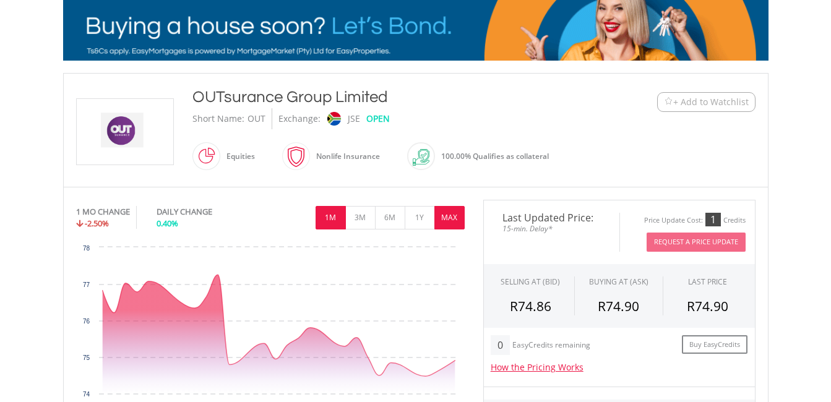
click at [444, 207] on button "MAX" at bounding box center [449, 218] width 30 height 24
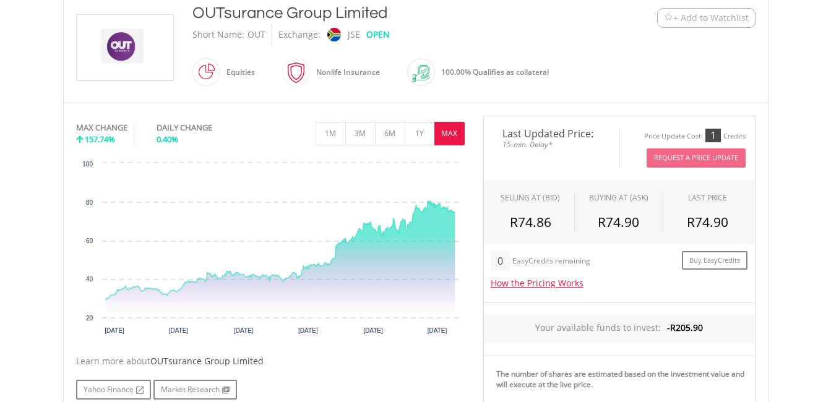
scroll to position [282, 0]
